Goal: Task Accomplishment & Management: Complete application form

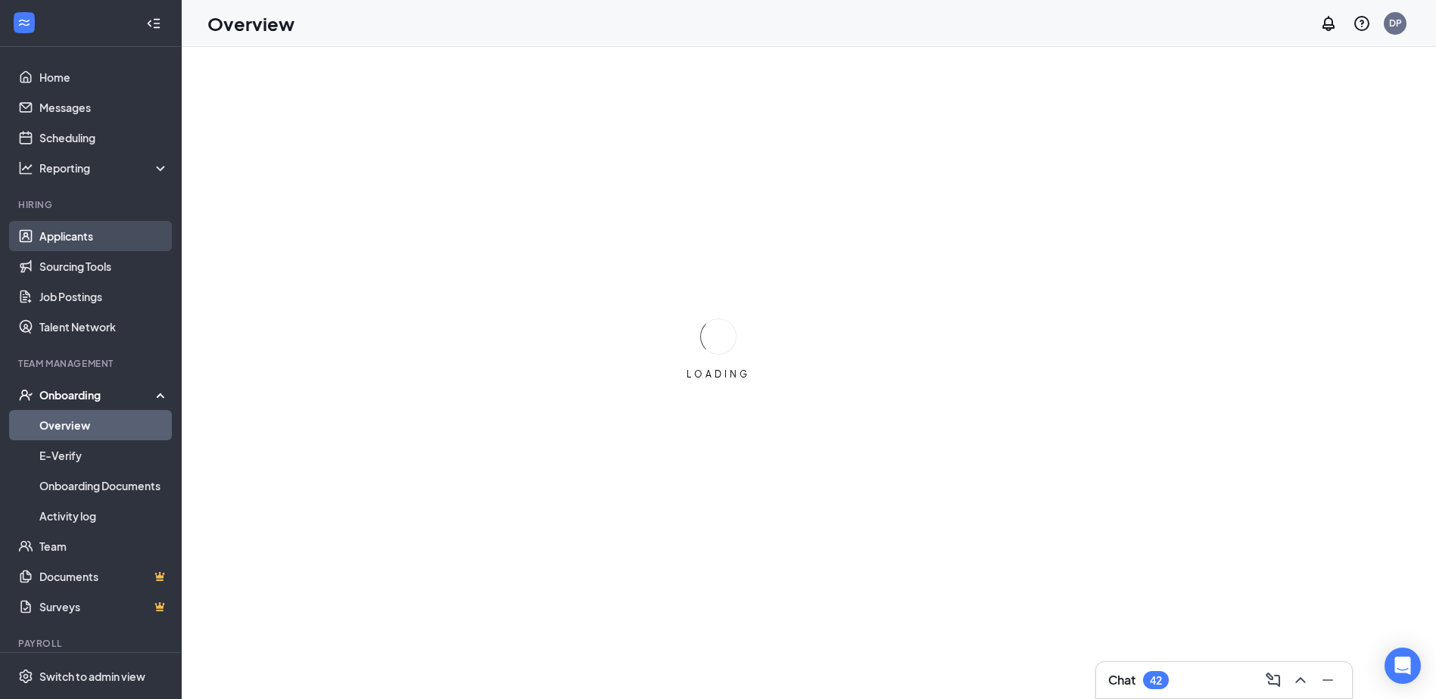
click at [100, 236] on link "Applicants" at bounding box center [103, 236] width 129 height 30
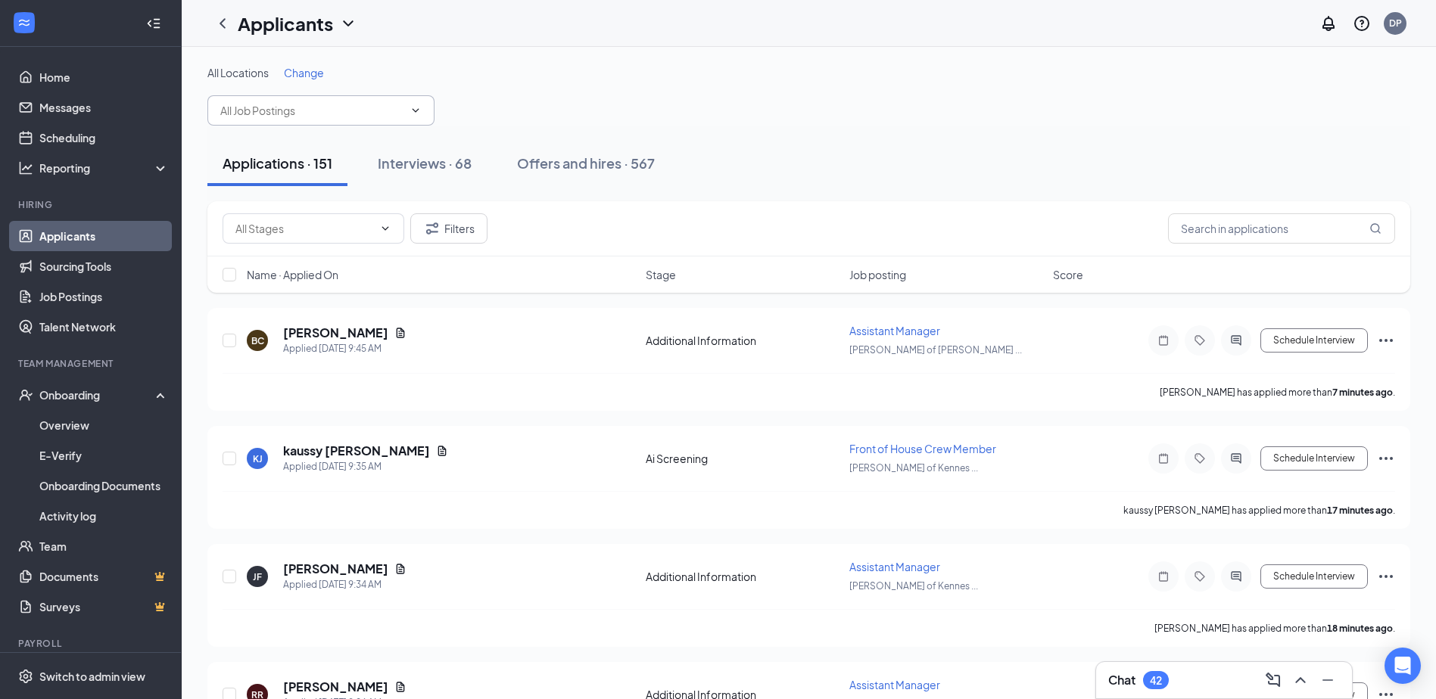
click at [419, 112] on icon "ChevronDown" at bounding box center [415, 110] width 12 height 12
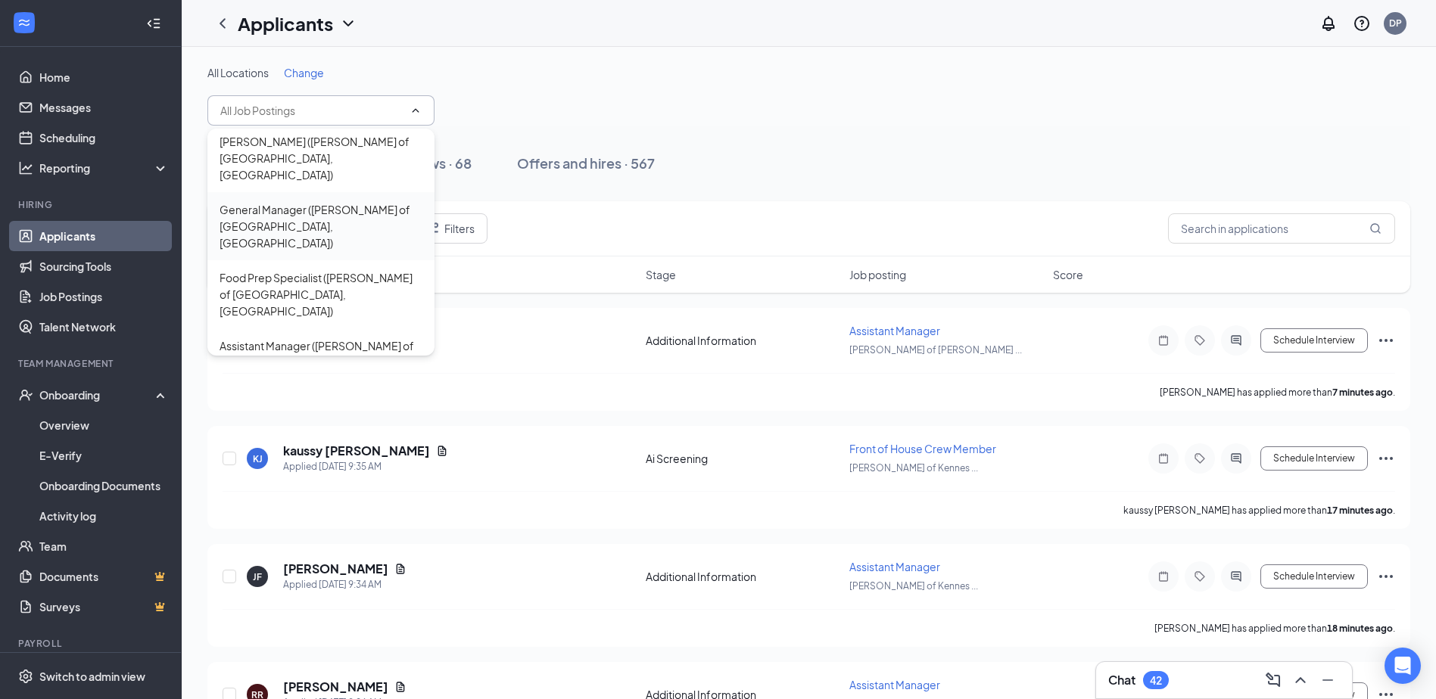
scroll to position [227, 0]
click at [316, 336] on div "Assistant Manager ([PERSON_NAME] of [GEOGRAPHIC_DATA], [GEOGRAPHIC_DATA])" at bounding box center [321, 361] width 203 height 50
type input "Assistant Manager ([PERSON_NAME] of [GEOGRAPHIC_DATA], [GEOGRAPHIC_DATA])"
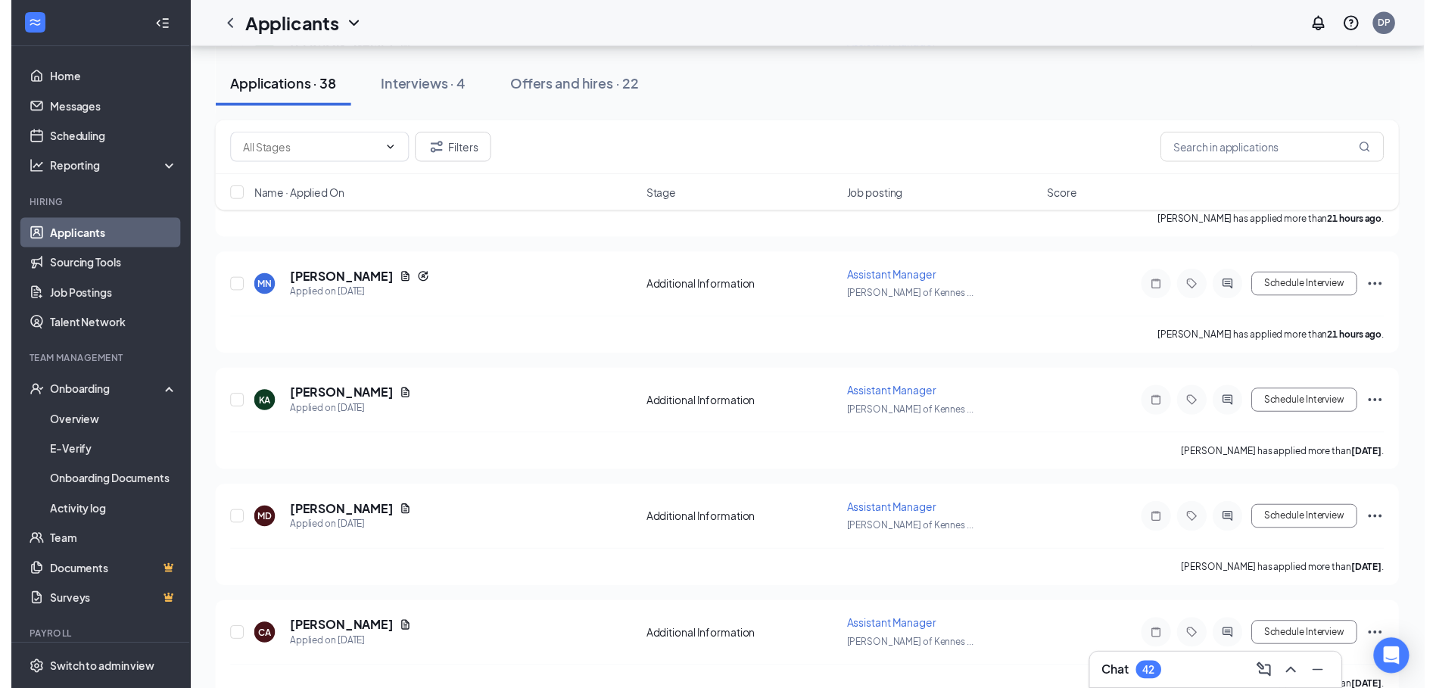
scroll to position [2876, 0]
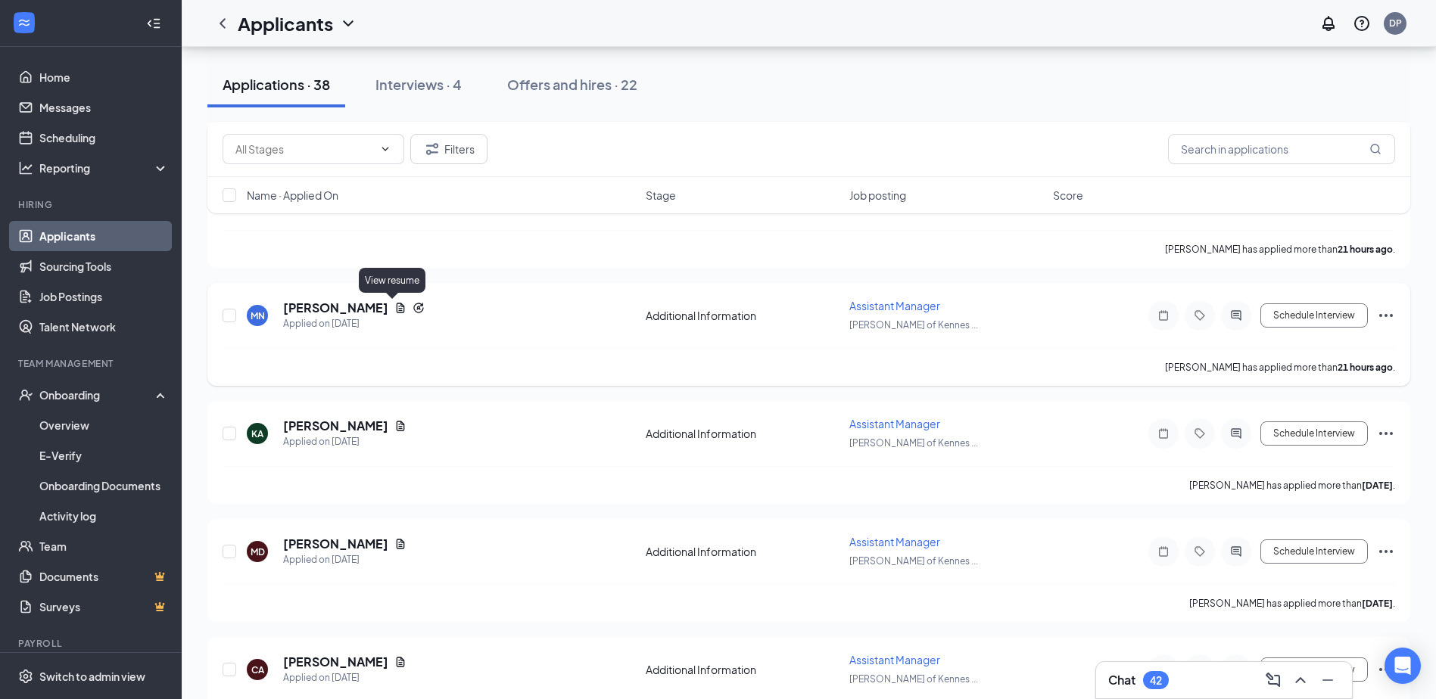
click at [395, 308] on icon "Document" at bounding box center [400, 308] width 12 height 12
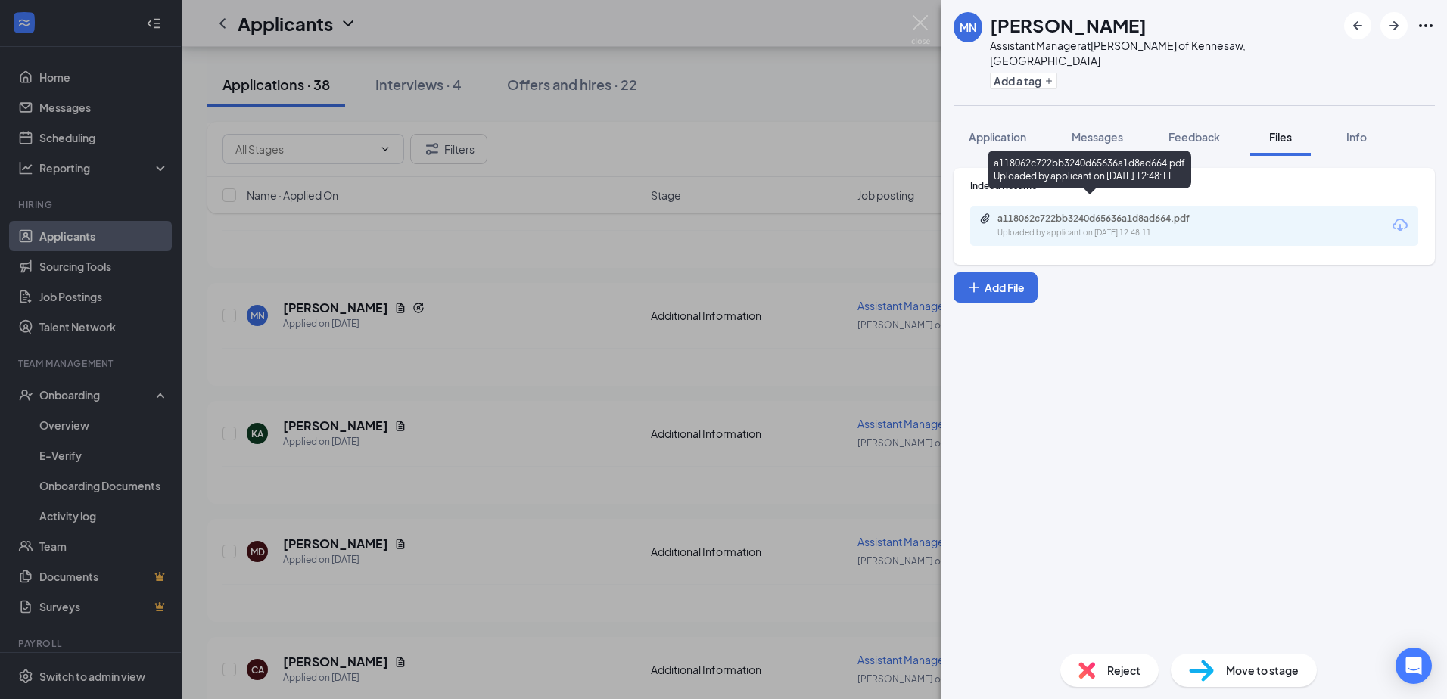
click at [1115, 227] on div "Uploaded by applicant on [DATE] 12:48:11" at bounding box center [1111, 233] width 227 height 12
click at [494, 336] on div "MN [PERSON_NAME] Assistant Manager at [GEOGRAPHIC_DATA][PERSON_NAME] of [GEOGRA…" at bounding box center [723, 349] width 1447 height 699
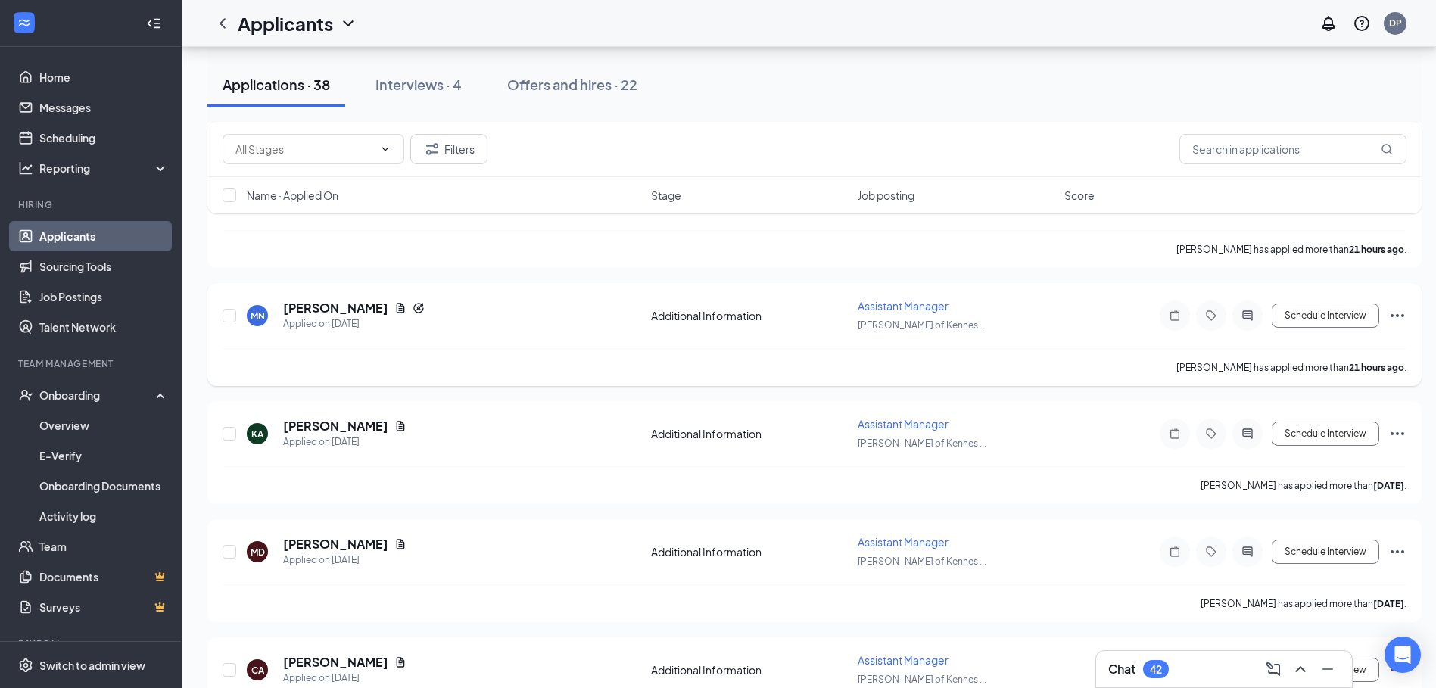
click at [1401, 317] on icon "Ellipses" at bounding box center [1397, 316] width 18 height 18
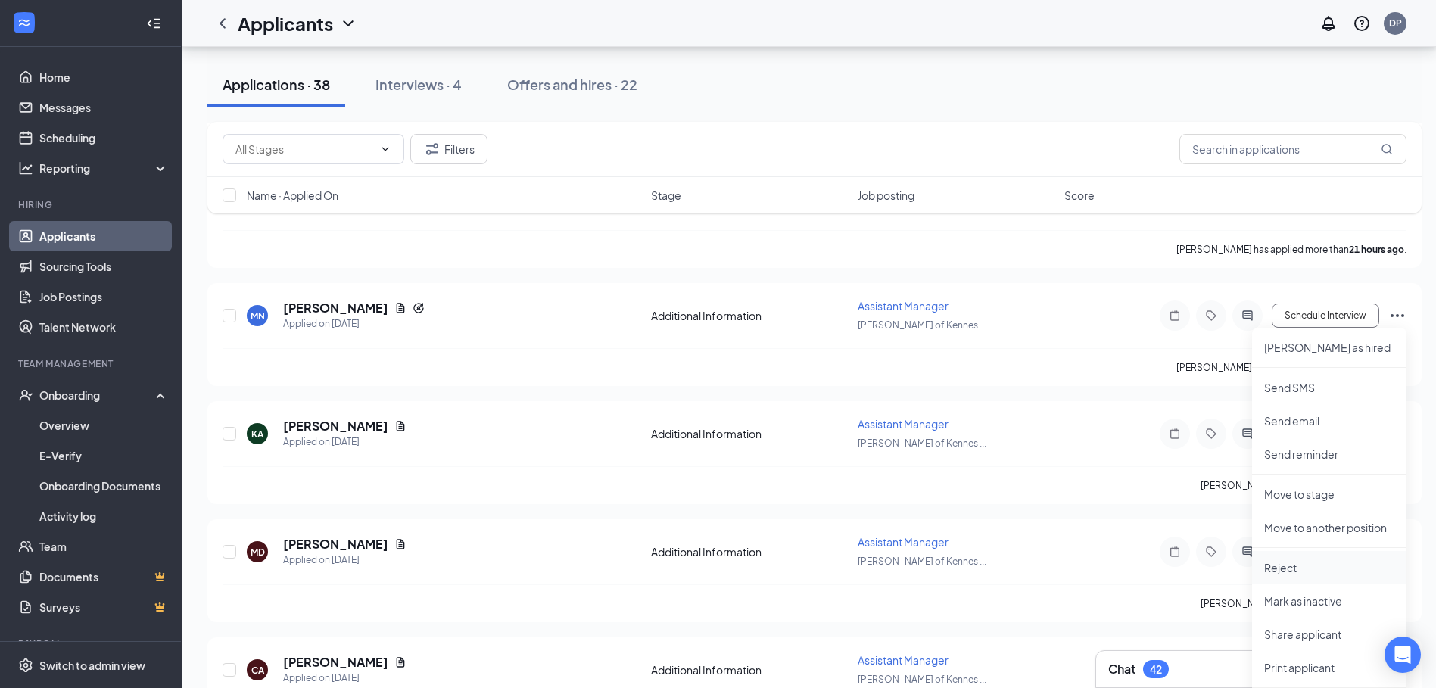
click at [1293, 568] on p "Reject" at bounding box center [1329, 567] width 130 height 15
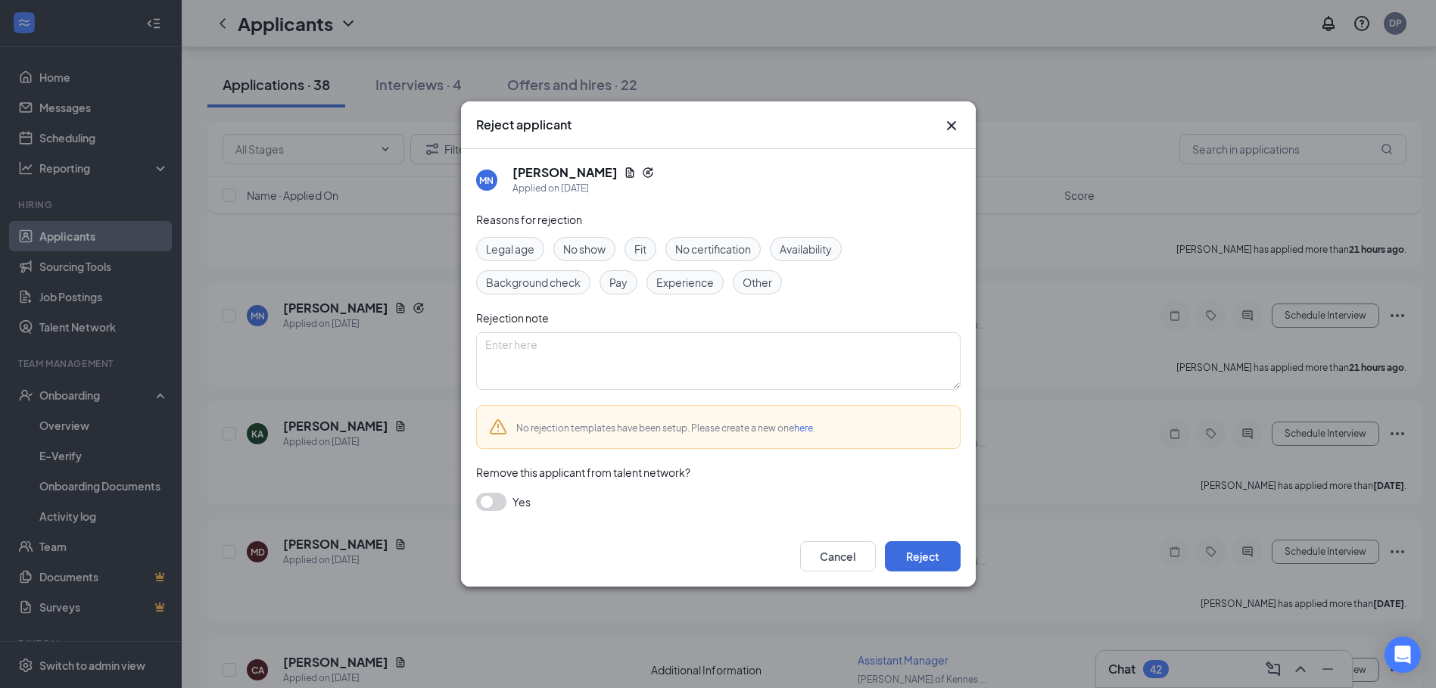
click at [948, 118] on icon "Cross" at bounding box center [951, 126] width 18 height 18
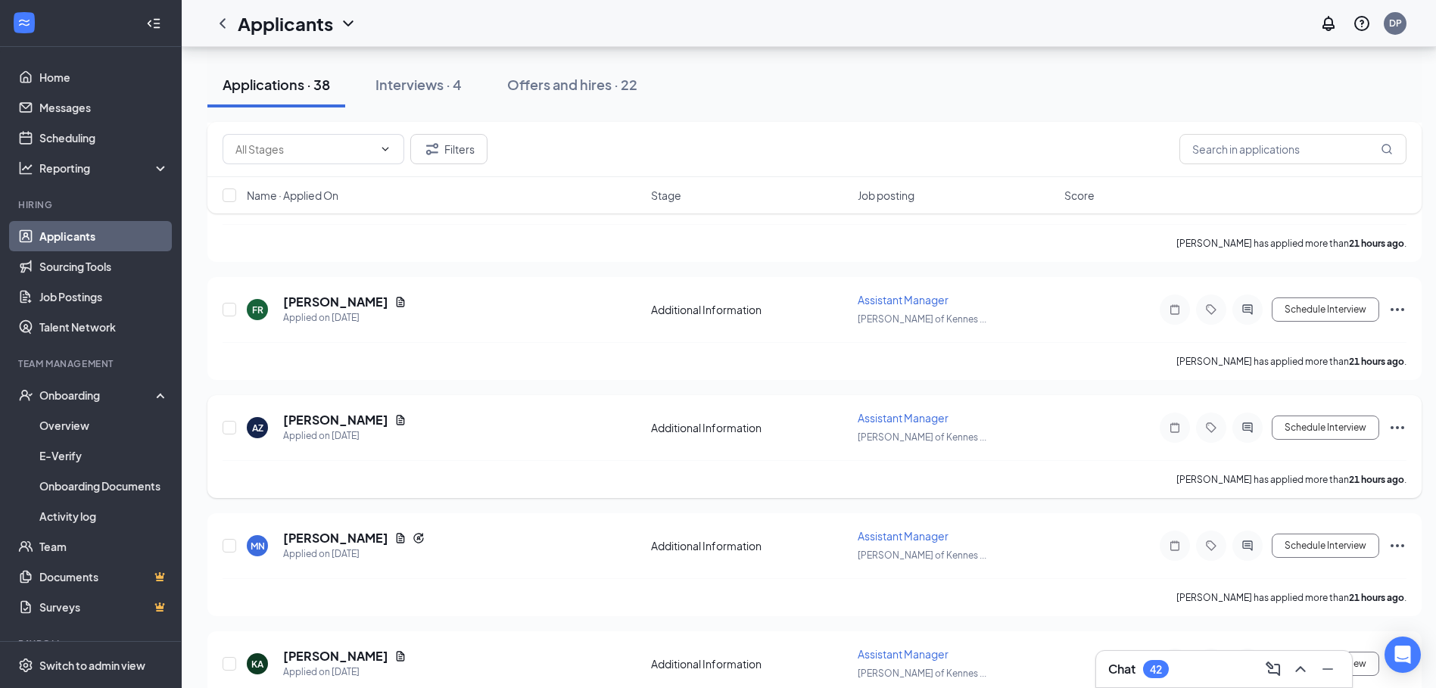
scroll to position [2649, 0]
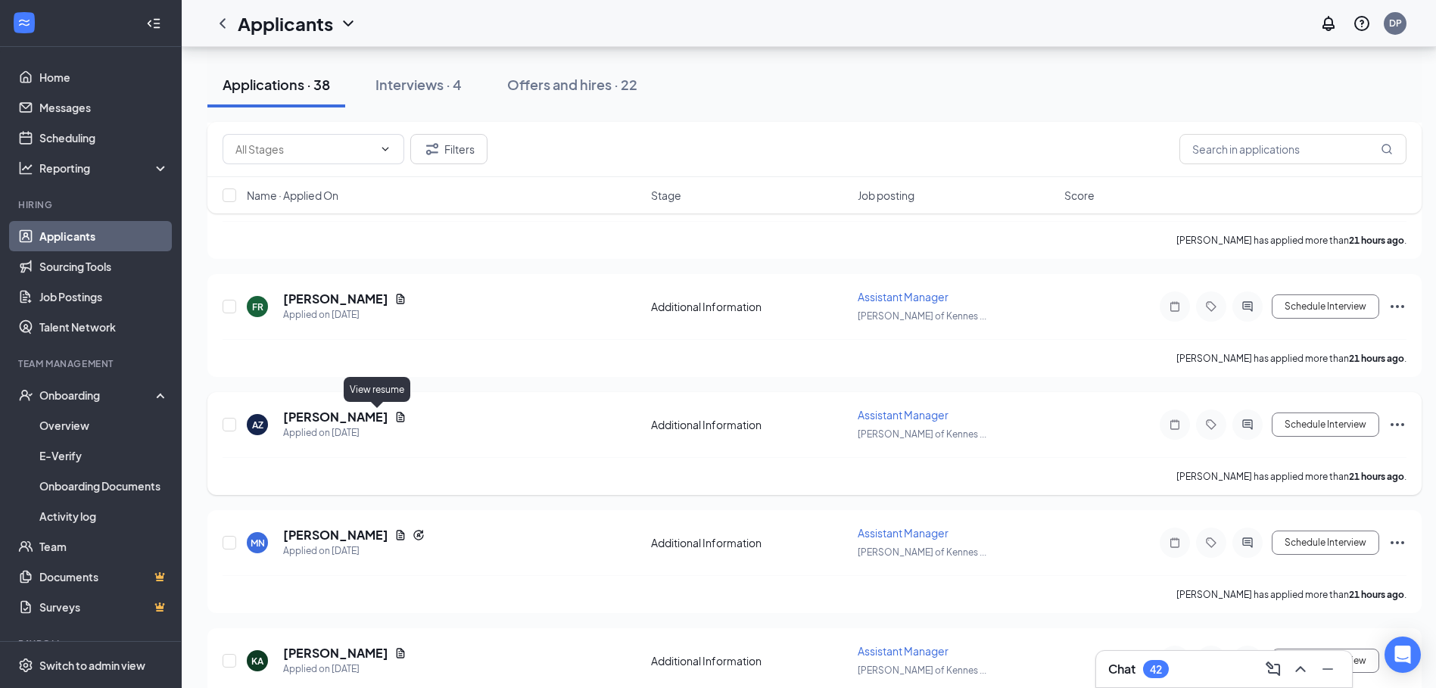
click at [394, 416] on icon "Document" at bounding box center [400, 417] width 12 height 12
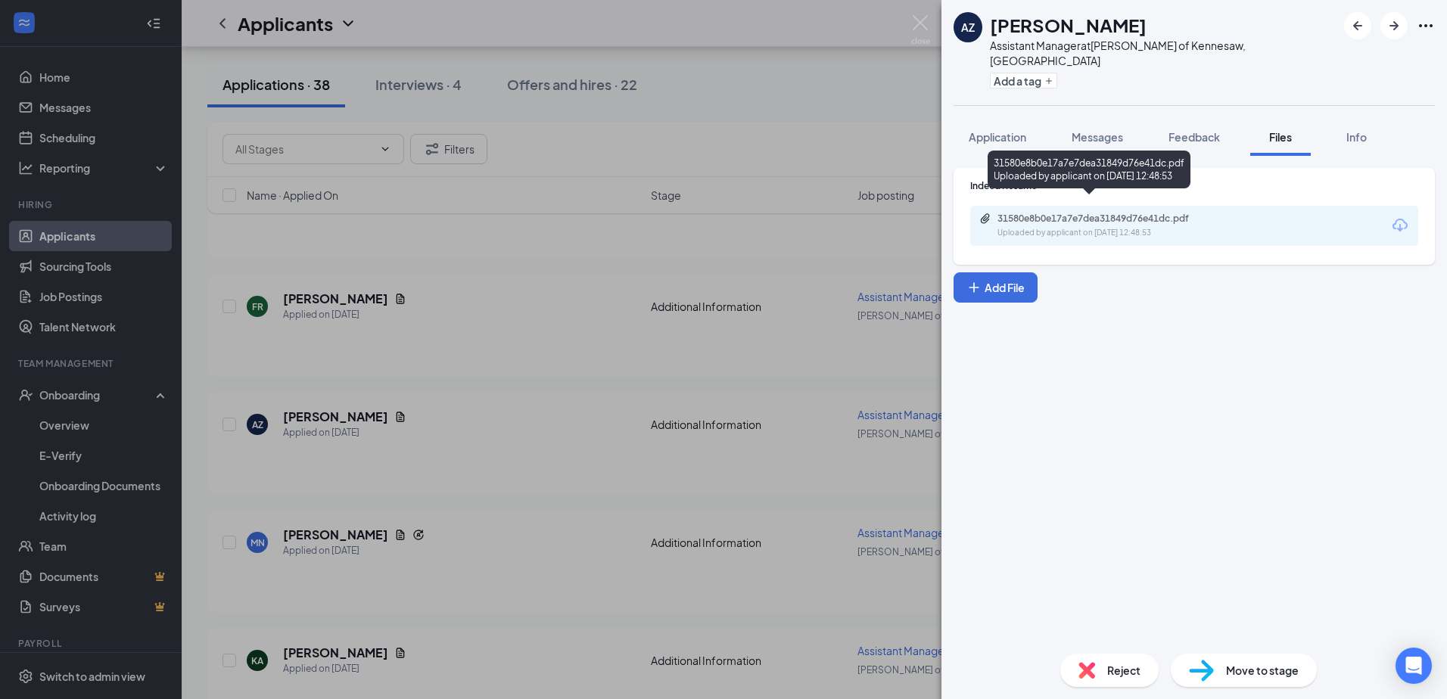
click at [1185, 213] on div "31580e8b0e17a7e7dea31849d76e41dc.pdf Uploaded by applicant on [DATE] 12:48:53" at bounding box center [1101, 226] width 245 height 26
click at [539, 232] on div "AZ [PERSON_NAME] Assistant Manager at [PERSON_NAME] of [GEOGRAPHIC_DATA], [GEOG…" at bounding box center [723, 349] width 1447 height 699
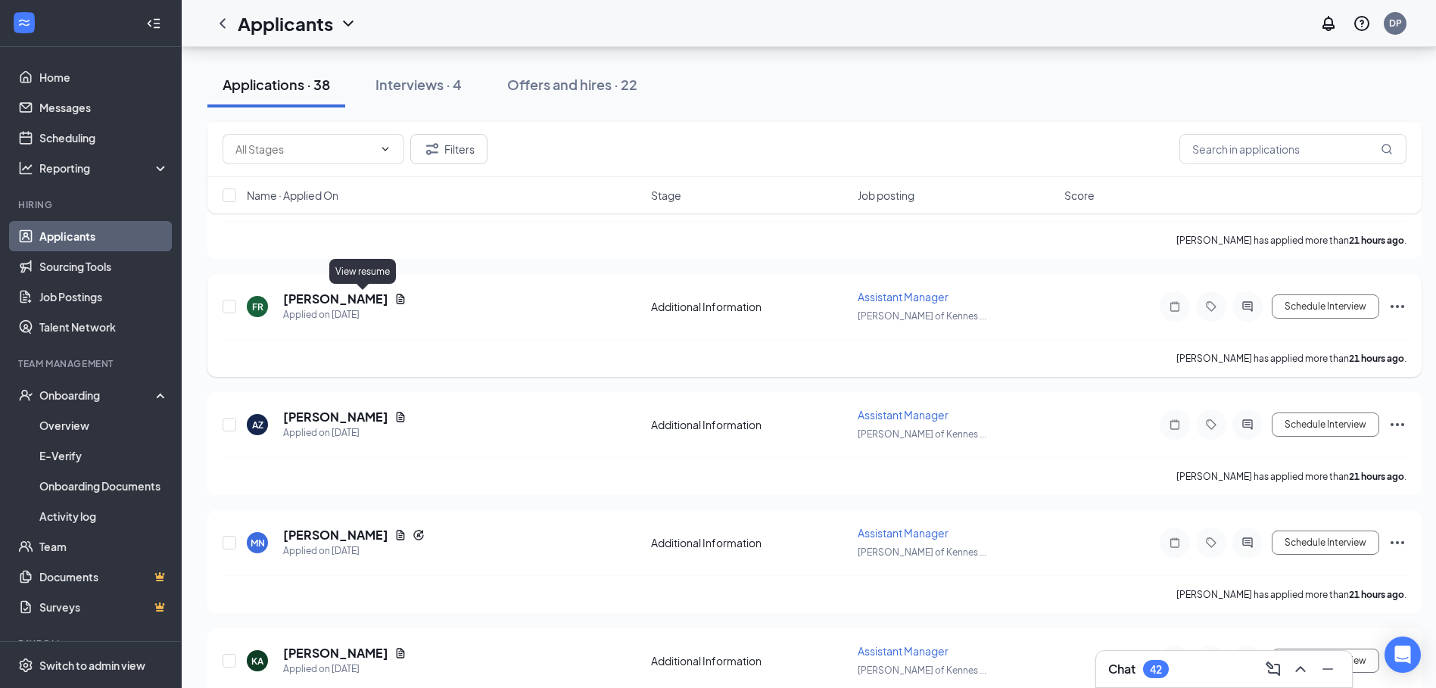
click at [394, 297] on icon "Document" at bounding box center [400, 299] width 12 height 12
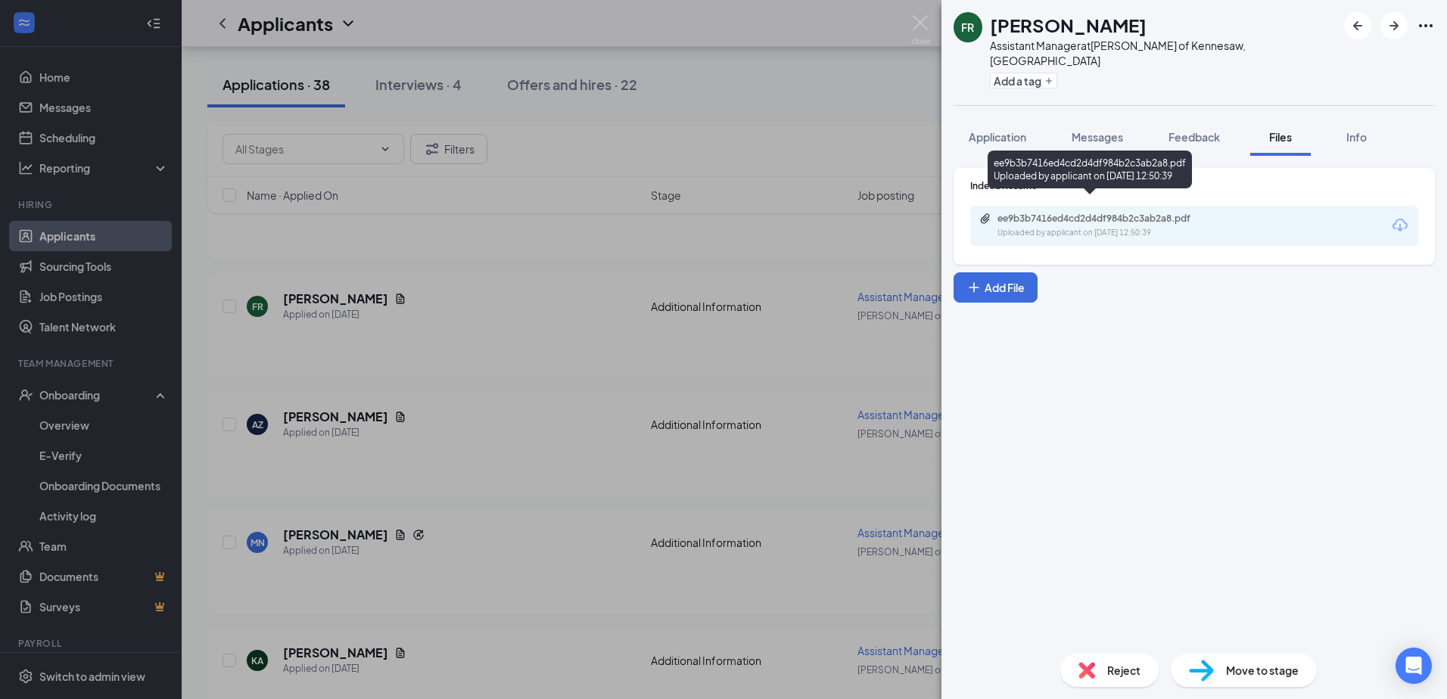
click at [1059, 227] on div "Uploaded by applicant on [DATE] 12:50:39" at bounding box center [1111, 233] width 227 height 12
click at [452, 332] on div "FR [PERSON_NAME] Assistant Manager at [PERSON_NAME] of [GEOGRAPHIC_DATA], [GEOG…" at bounding box center [723, 349] width 1447 height 699
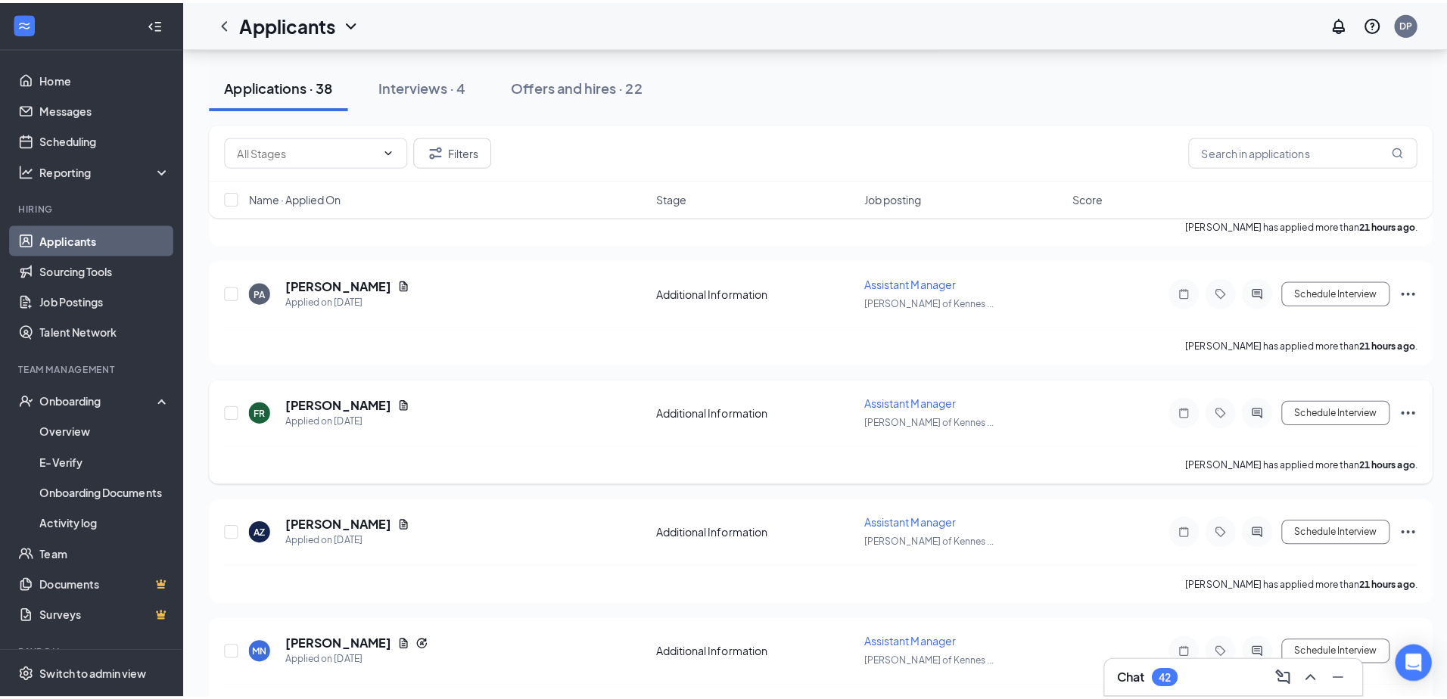
scroll to position [2498, 0]
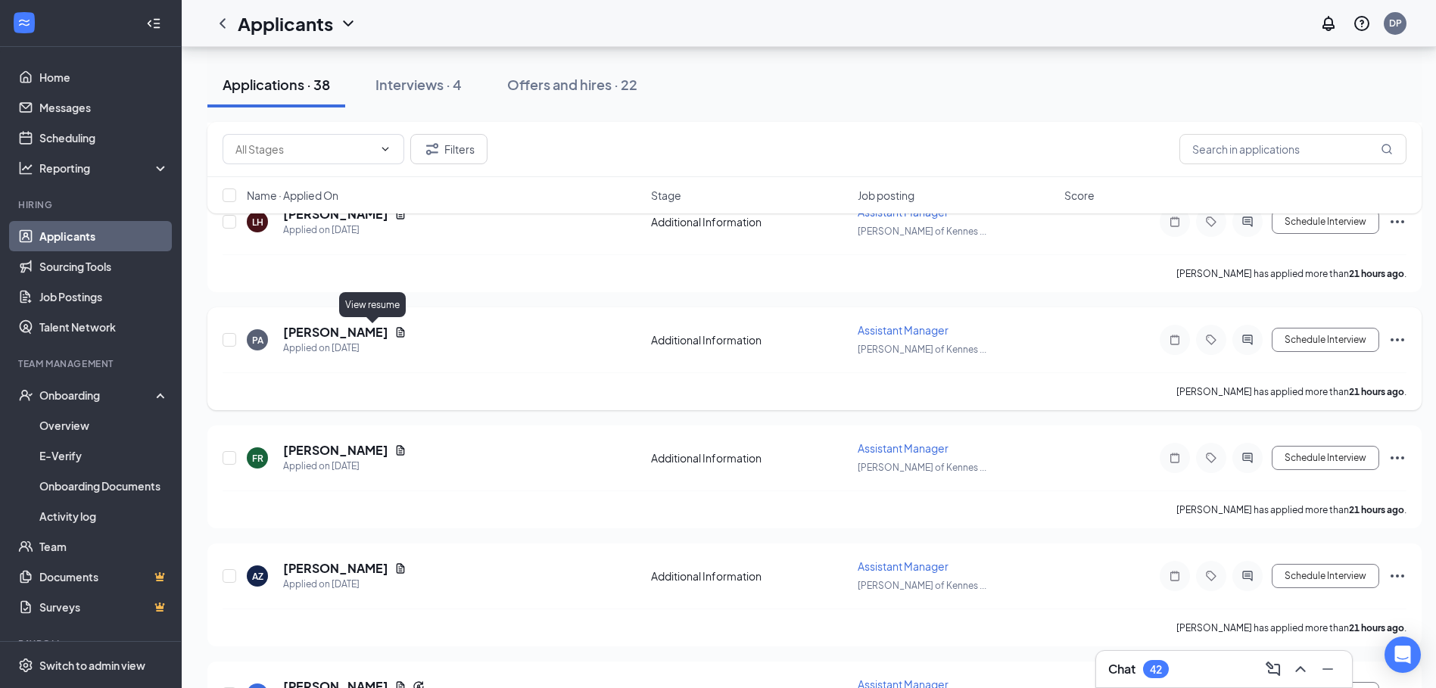
click at [394, 330] on icon "Document" at bounding box center [400, 332] width 12 height 12
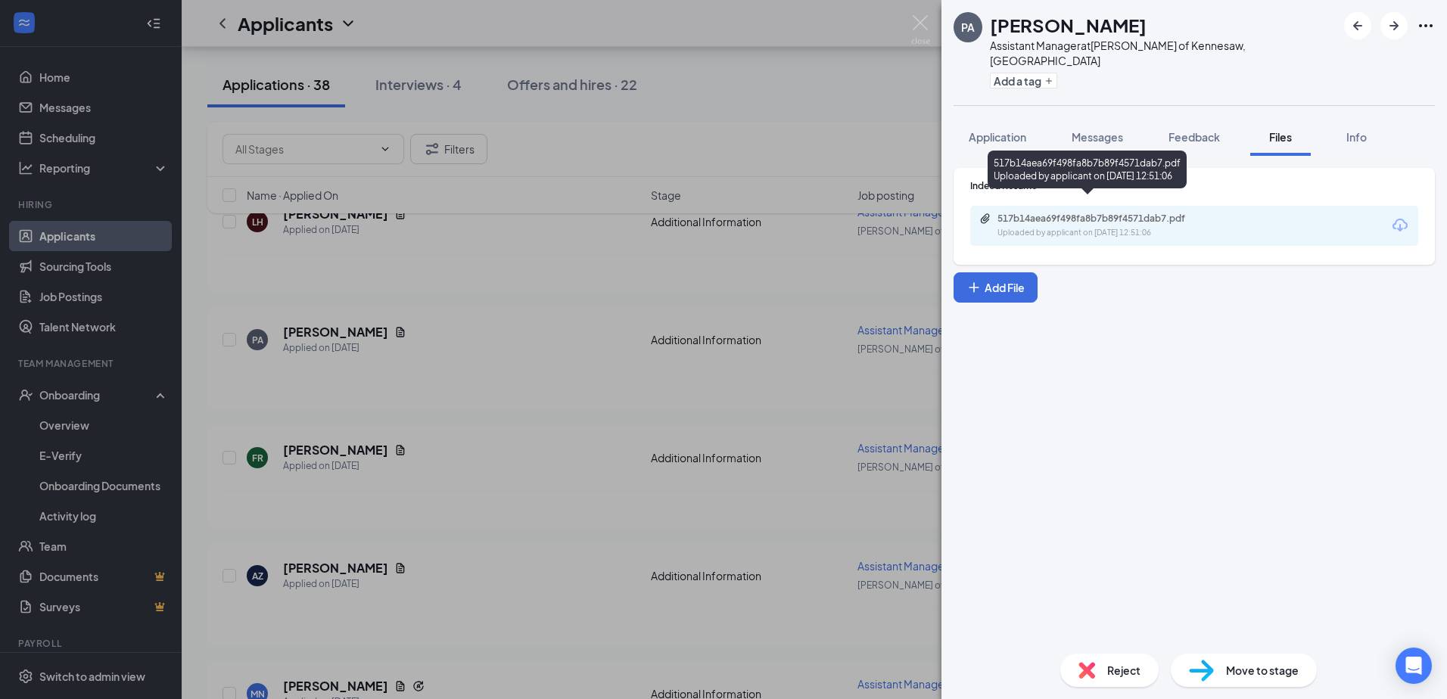
click at [1103, 227] on div "Uploaded by applicant on [DATE] 12:51:06" at bounding box center [1111, 233] width 227 height 12
click at [405, 405] on div "PA [PERSON_NAME] Assistant Manager at [PERSON_NAME] of [GEOGRAPHIC_DATA], [GEOG…" at bounding box center [723, 349] width 1447 height 699
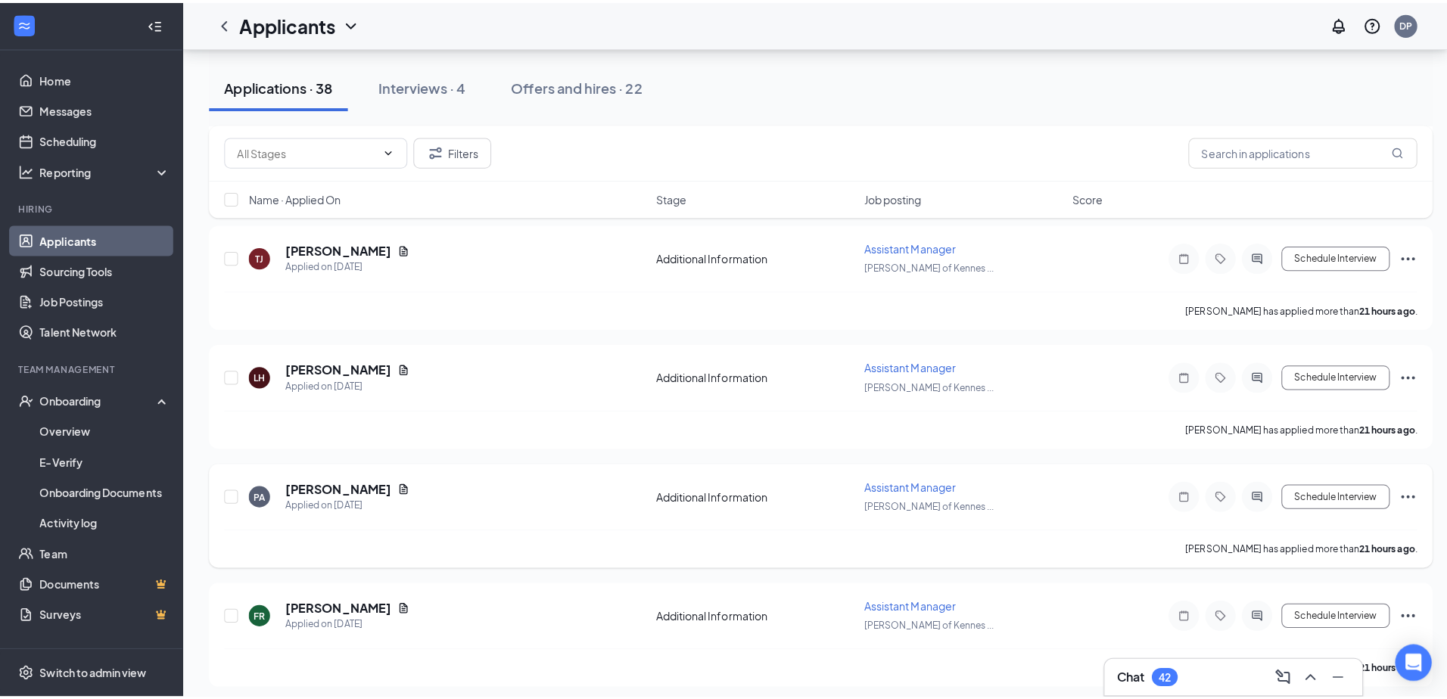
scroll to position [2346, 0]
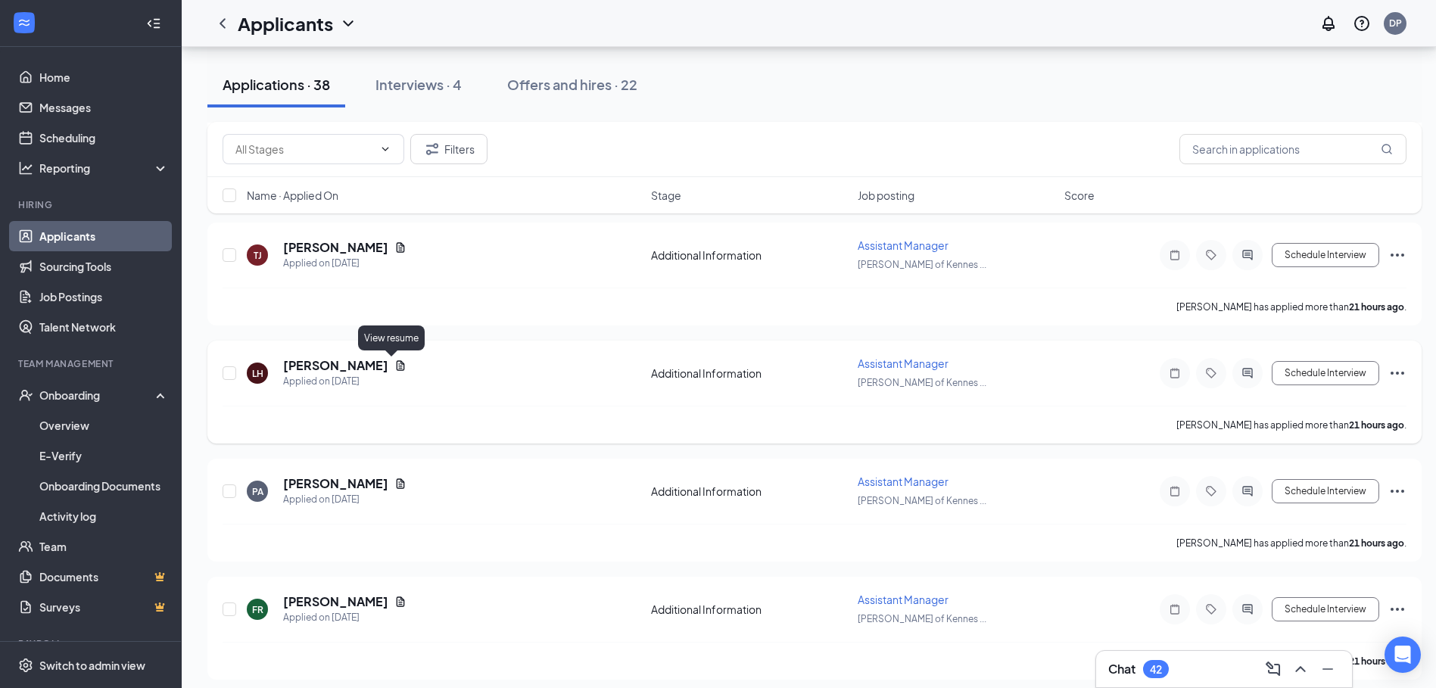
click at [394, 369] on icon "Document" at bounding box center [400, 366] width 12 height 12
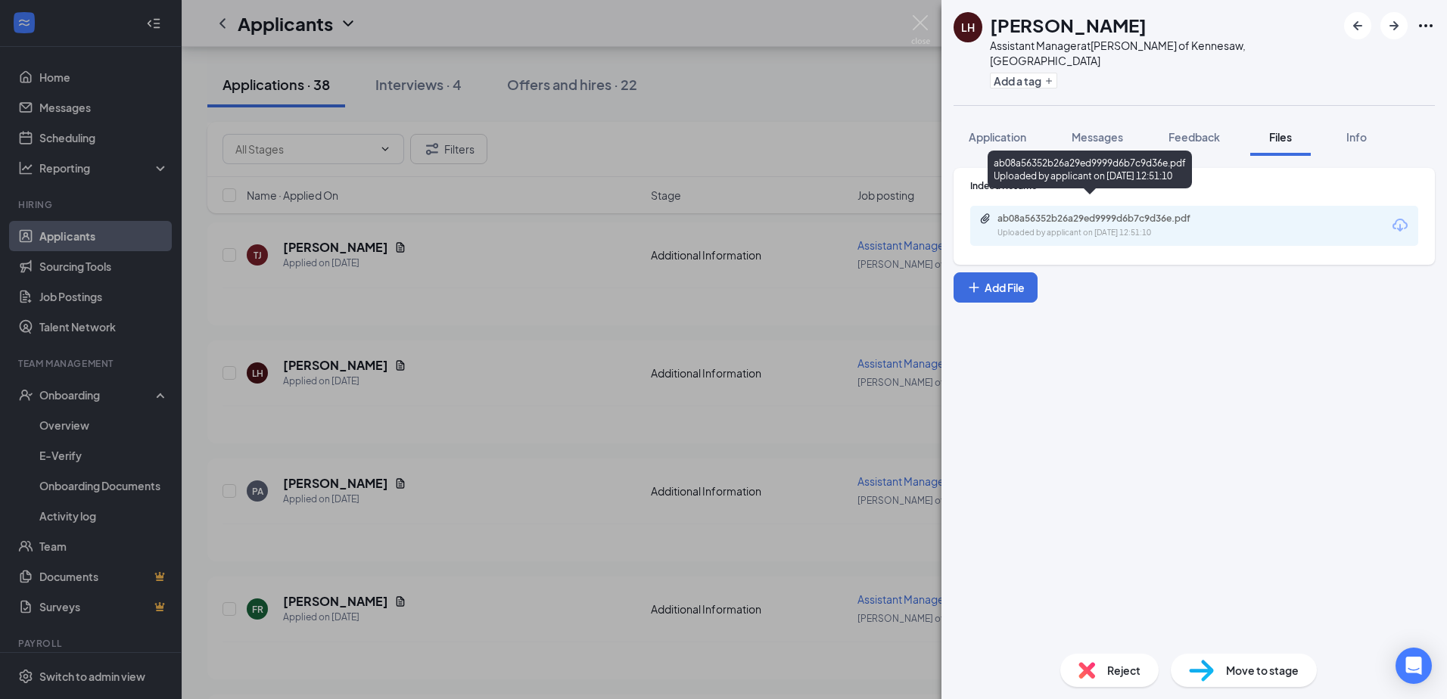
click at [1017, 213] on div "ab08a56352b26a29ed9999d6b7c9d36e.pdf" at bounding box center [1104, 219] width 212 height 12
click at [481, 324] on div "LH [PERSON_NAME] Assistant Manager at [PERSON_NAME] of [GEOGRAPHIC_DATA], [GEOG…" at bounding box center [723, 349] width 1447 height 699
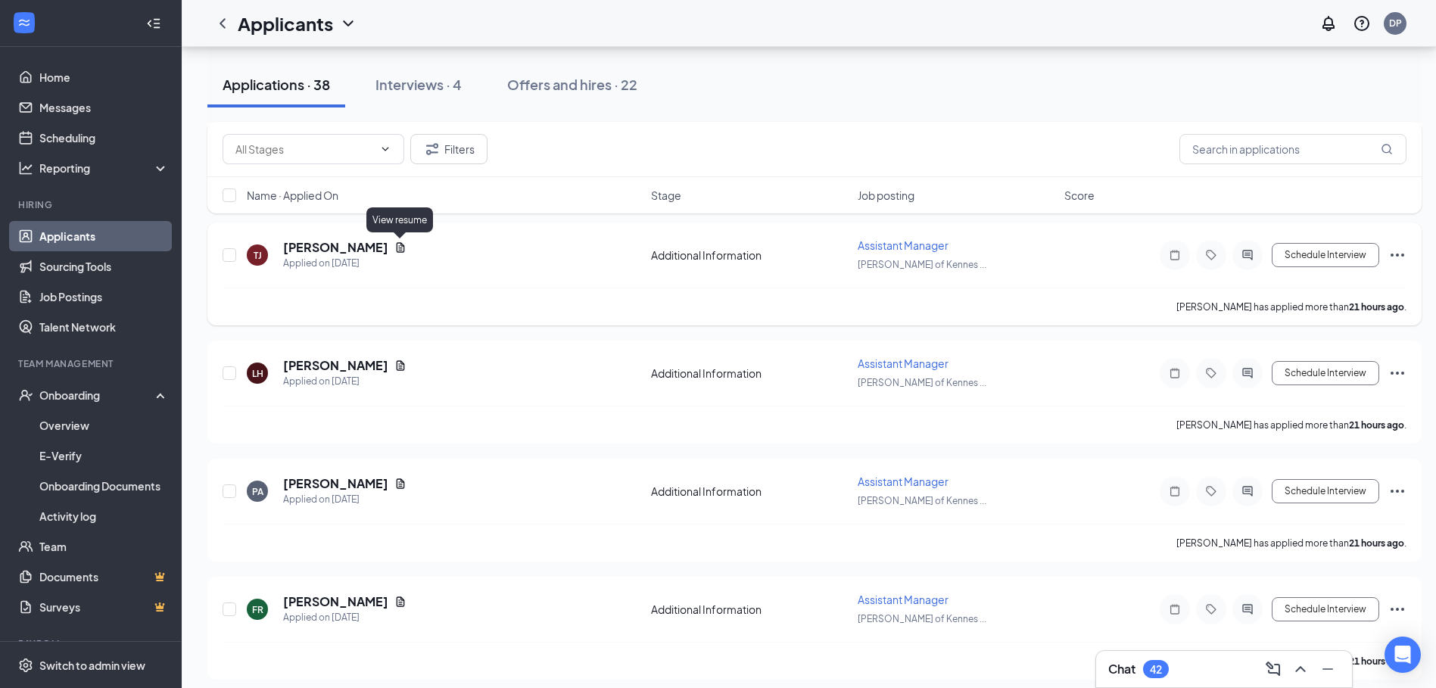
click at [399, 245] on icon "Document" at bounding box center [400, 247] width 12 height 12
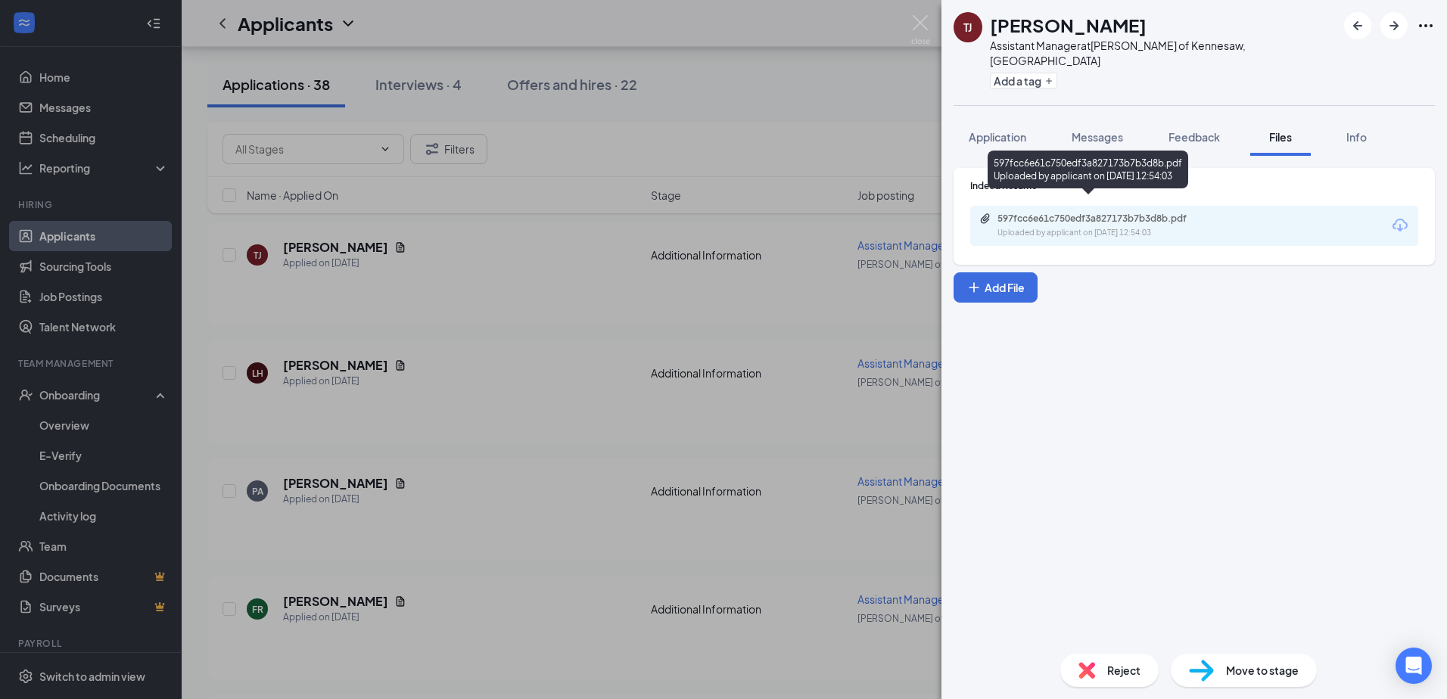
click at [1125, 227] on div "Uploaded by applicant on [DATE] 12:54:03" at bounding box center [1111, 233] width 227 height 12
click at [459, 368] on div "[PERSON_NAME] Assistant Manager at [PERSON_NAME] of [GEOGRAPHIC_DATA], [GEOGRAP…" at bounding box center [723, 349] width 1447 height 699
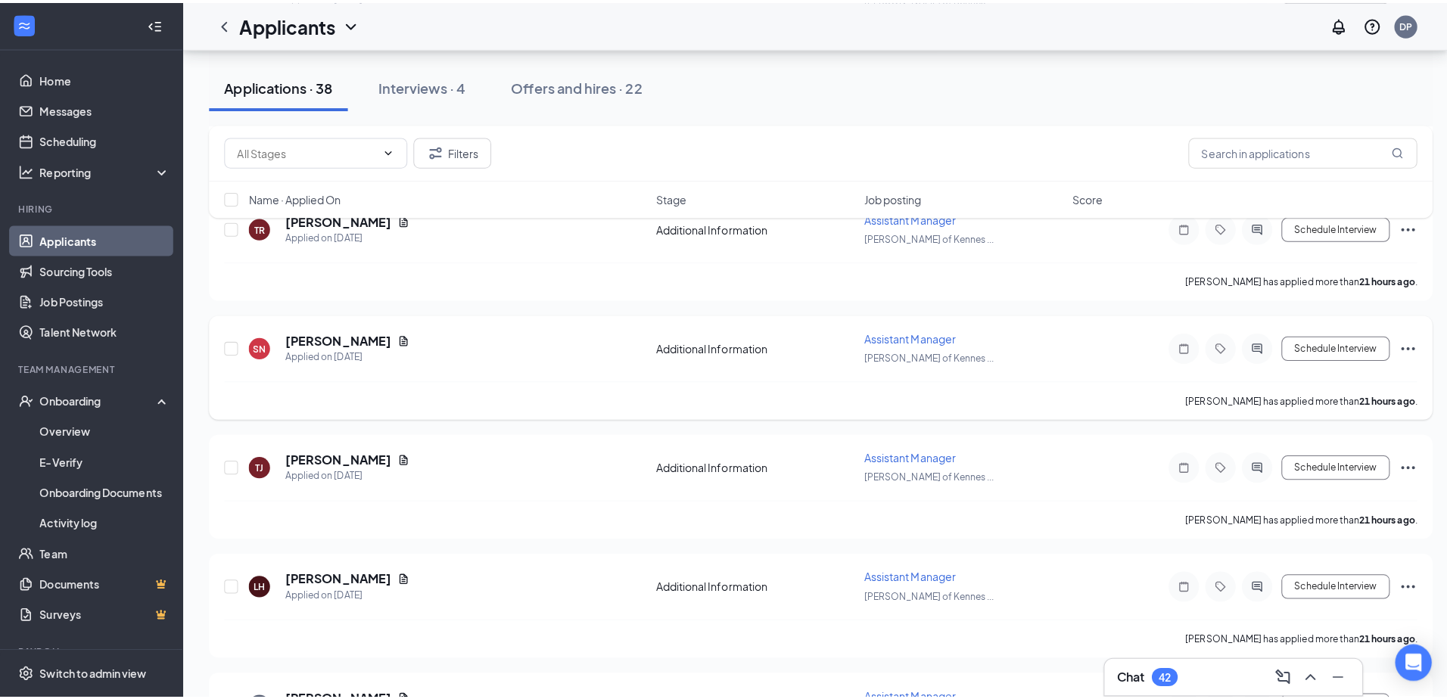
scroll to position [2119, 0]
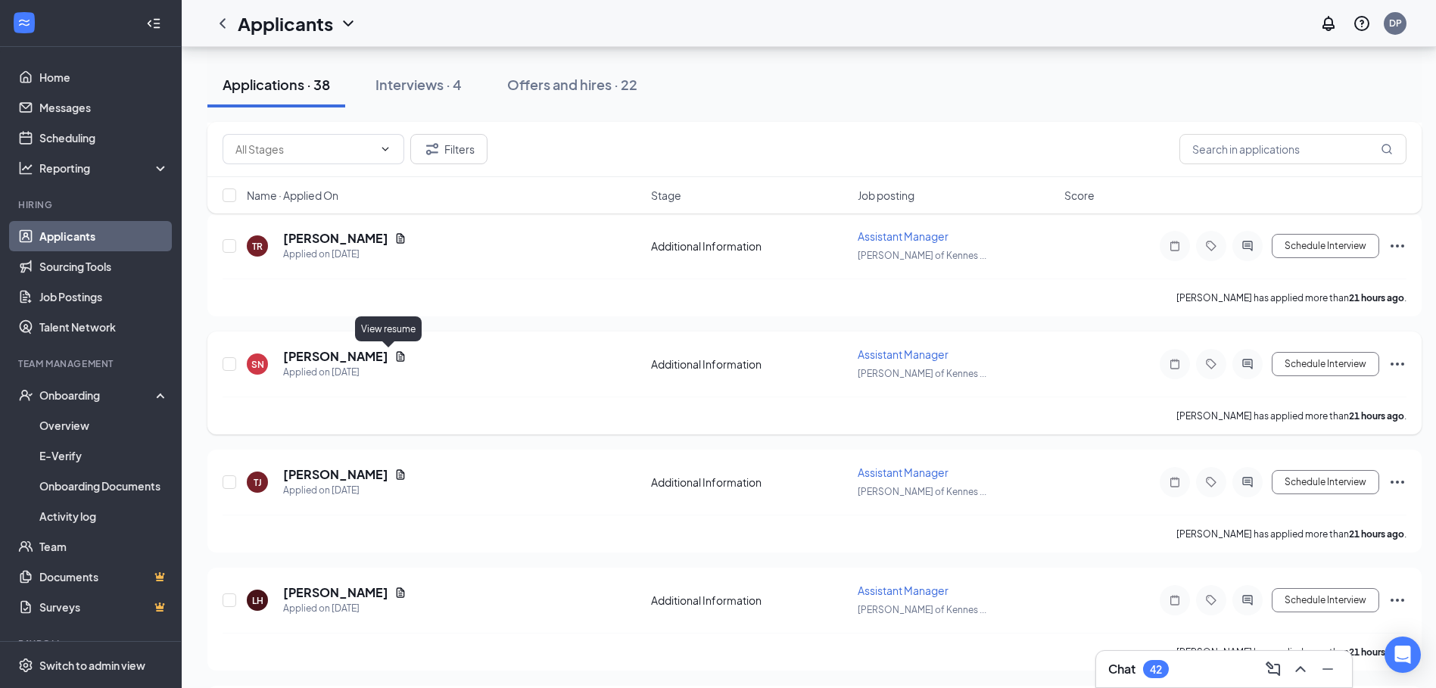
click at [394, 356] on icon "Document" at bounding box center [400, 356] width 12 height 12
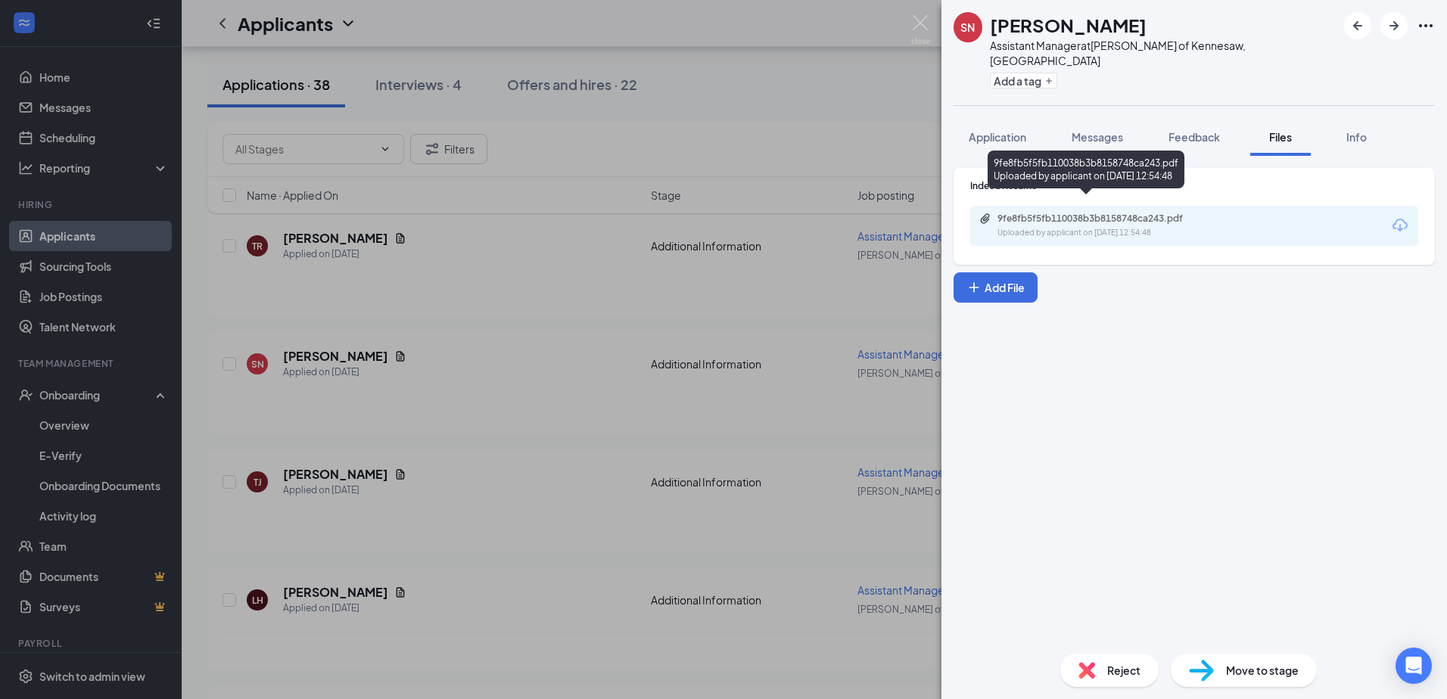
click at [1060, 192] on div "9fe8fb5f5fb110038b3b8158748ca243.pdf Uploaded by applicant on [DATE] 12:54:48" at bounding box center [1086, 173] width 197 height 44
click at [1059, 213] on div "9fe8fb5f5fb110038b3b8158748ca243.pdf" at bounding box center [1104, 219] width 212 height 12
